Goal: Navigation & Orientation: Find specific page/section

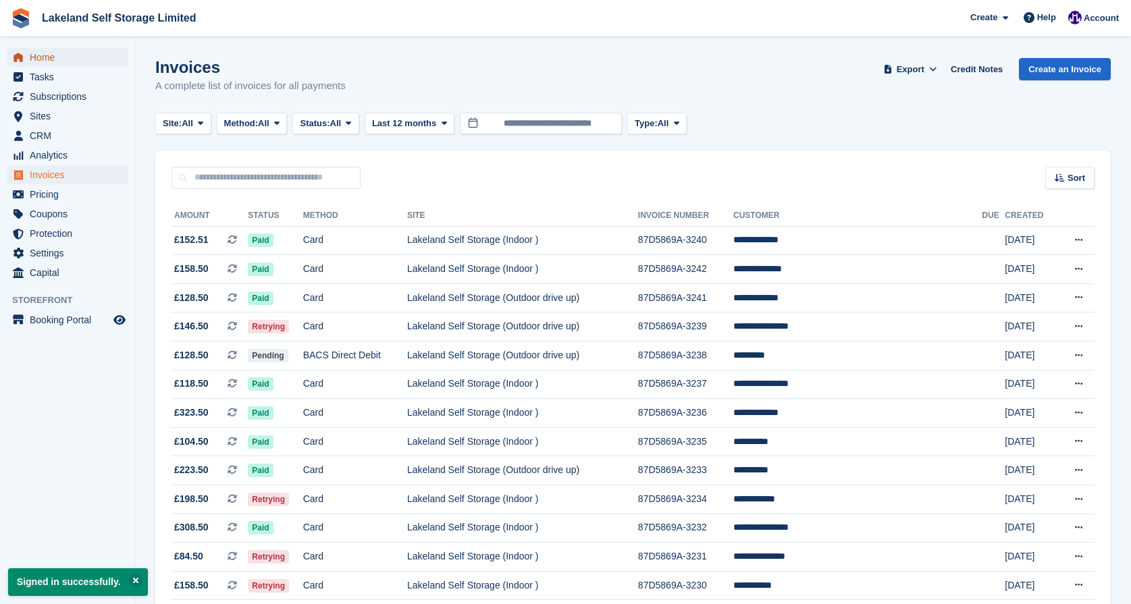
click at [42, 57] on span "Home" at bounding box center [70, 57] width 81 height 19
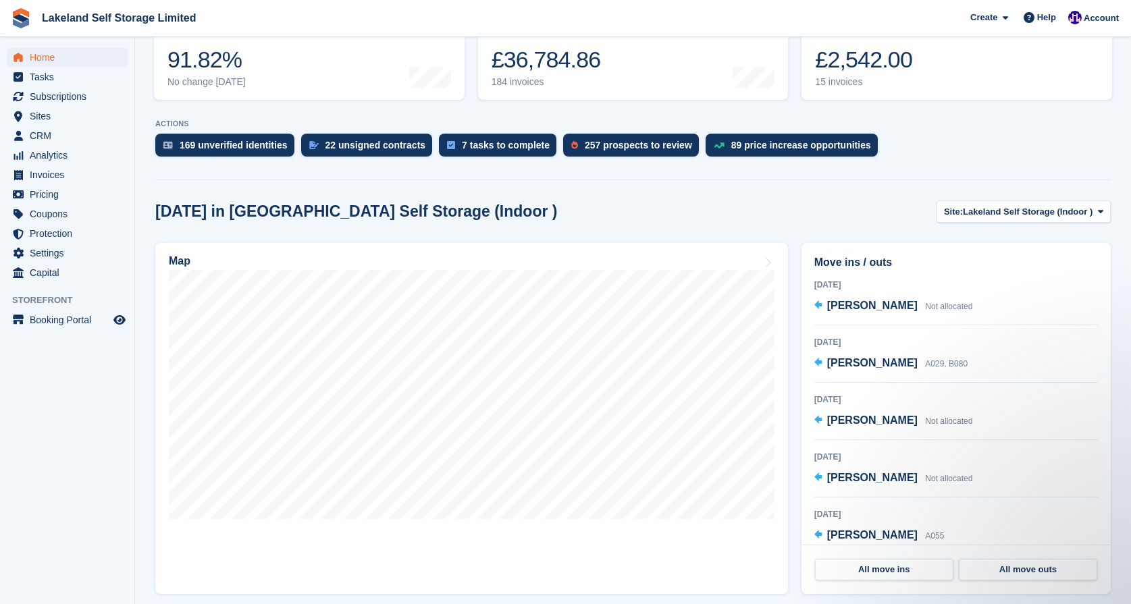
scroll to position [201, 0]
